Goal: Task Accomplishment & Management: Use online tool/utility

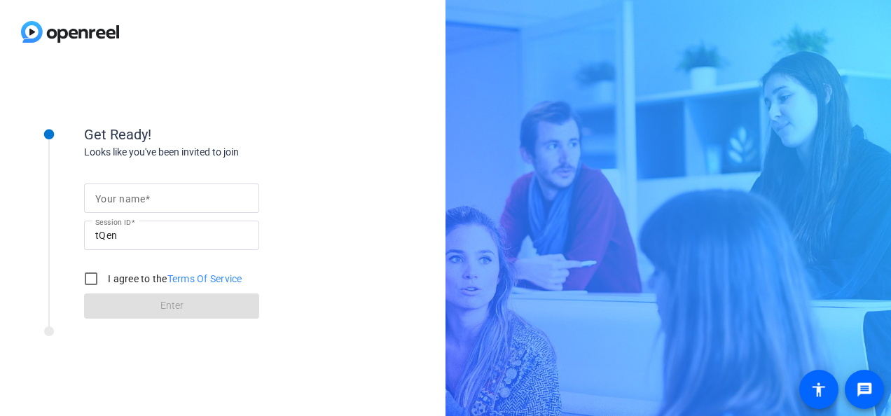
click at [128, 195] on mat-label "Your name" at bounding box center [120, 198] width 50 height 11
click at [128, 195] on input "Your name" at bounding box center [171, 198] width 153 height 17
type input "[PERSON_NAME]"
drag, startPoint x: 90, startPoint y: 276, endPoint x: 110, endPoint y: 300, distance: 31.3
click at [90, 276] on input "I agree to the Terms Of Service" at bounding box center [91, 279] width 28 height 28
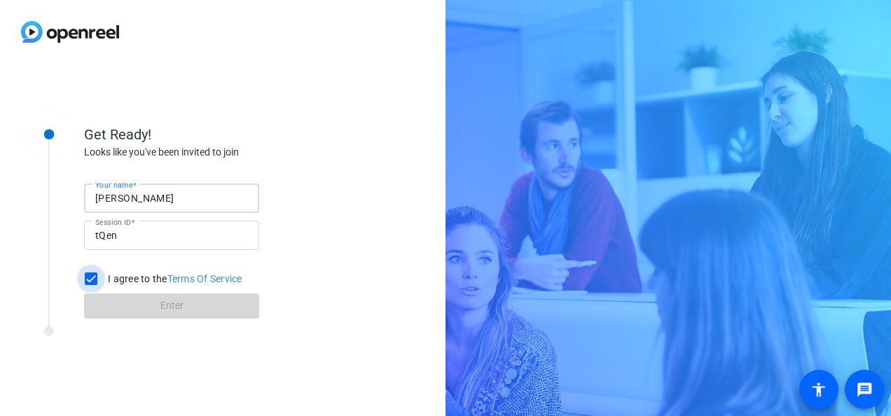
checkbox input "true"
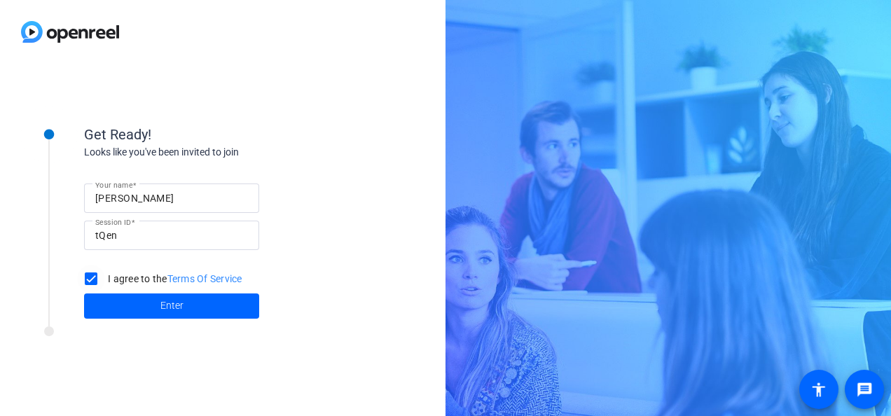
click at [114, 298] on span at bounding box center [171, 306] width 175 height 34
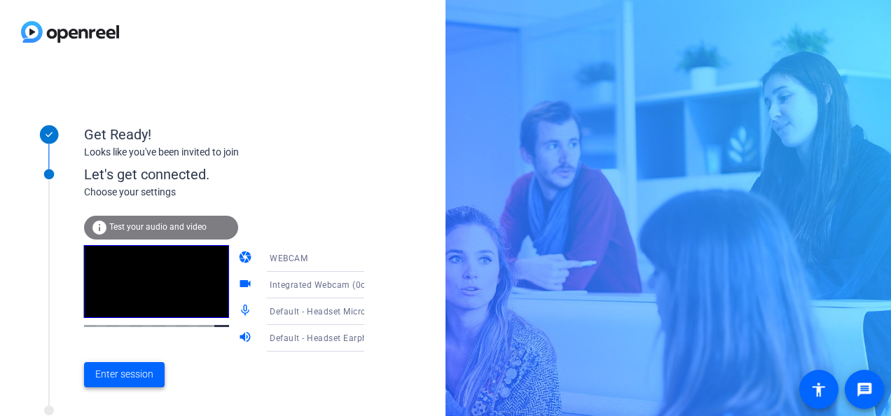
click at [139, 374] on span "Enter session" at bounding box center [124, 374] width 58 height 15
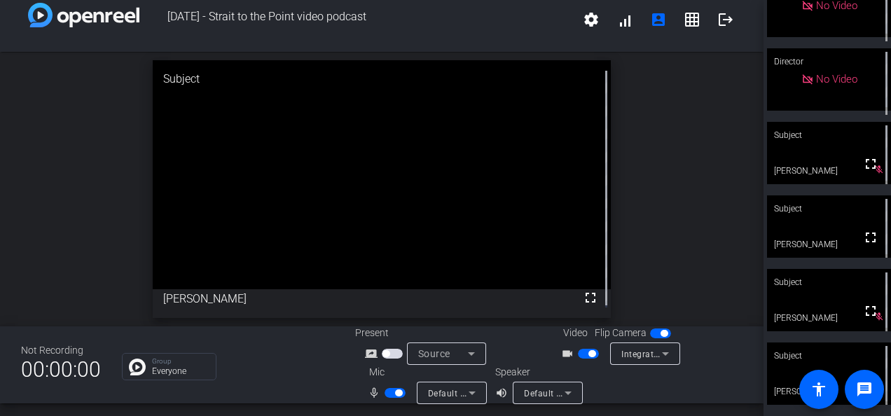
scroll to position [16, 0]
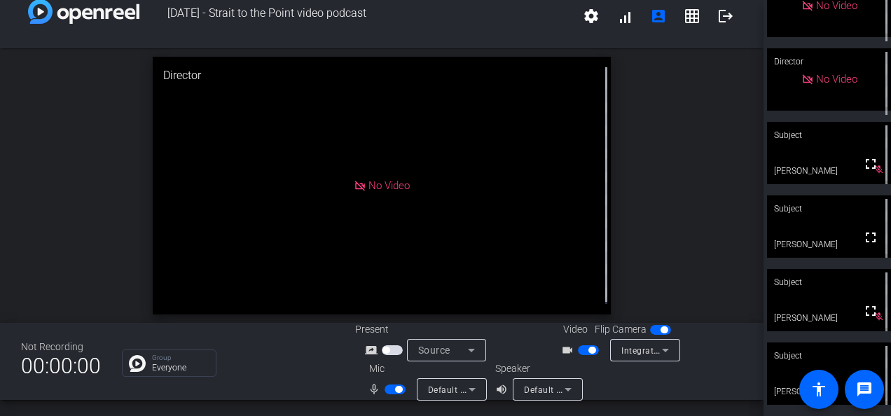
click at [395, 389] on span "button" at bounding box center [398, 389] width 7 height 7
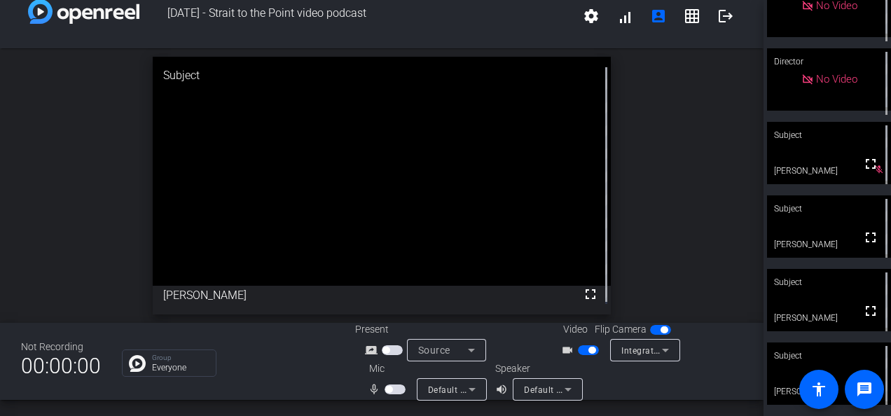
click at [397, 389] on span "button" at bounding box center [395, 390] width 21 height 10
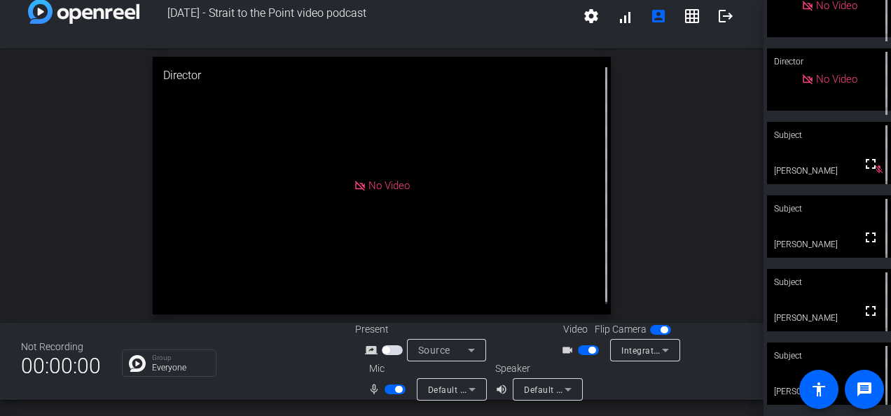
click at [395, 388] on span "button" at bounding box center [398, 389] width 7 height 7
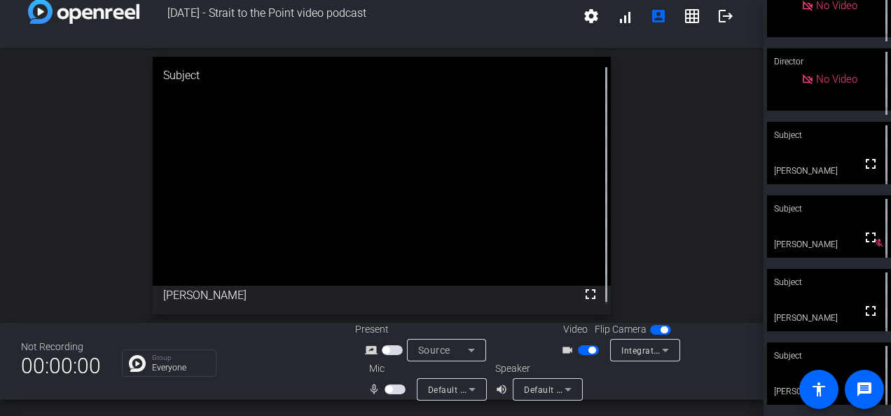
click at [394, 388] on span "button" at bounding box center [395, 390] width 21 height 10
click at [387, 390] on span "button" at bounding box center [395, 390] width 21 height 10
click at [863, 346] on div "Subject" at bounding box center [829, 356] width 124 height 27
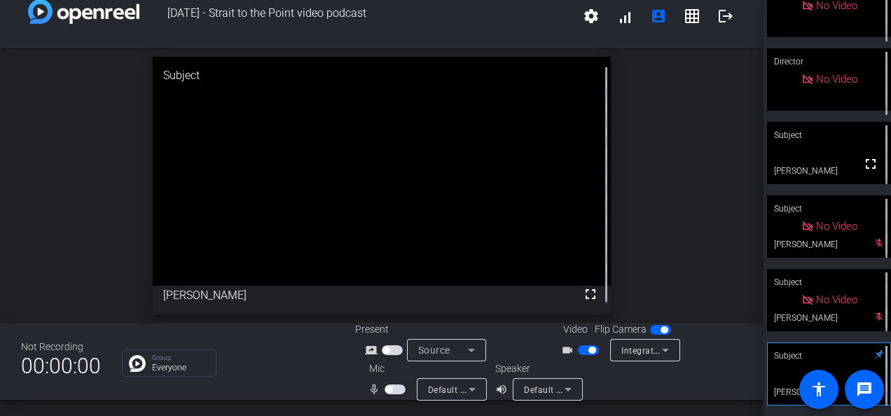
click at [589, 347] on span "button" at bounding box center [592, 350] width 7 height 7
click at [582, 348] on span "button" at bounding box center [588, 350] width 21 height 10
click at [393, 392] on span "button" at bounding box center [395, 390] width 21 height 10
click at [395, 392] on span "button" at bounding box center [398, 389] width 7 height 7
click at [589, 350] on span "button" at bounding box center [592, 350] width 7 height 7
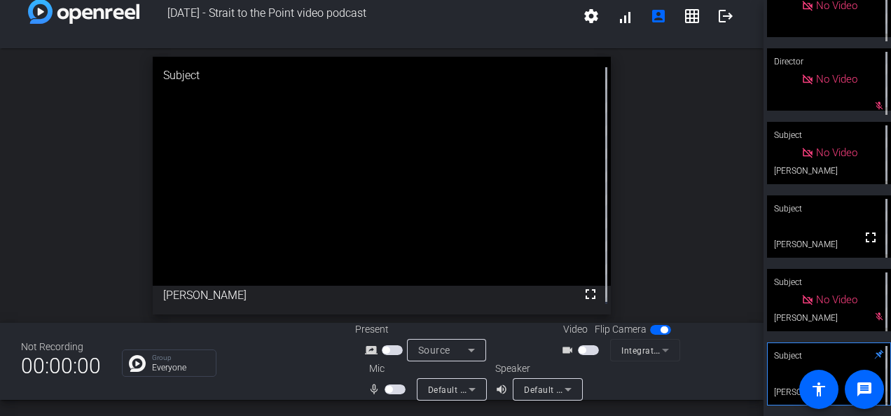
click at [387, 388] on span "button" at bounding box center [388, 389] width 7 height 7
